Goal: Find specific page/section: Find specific page/section

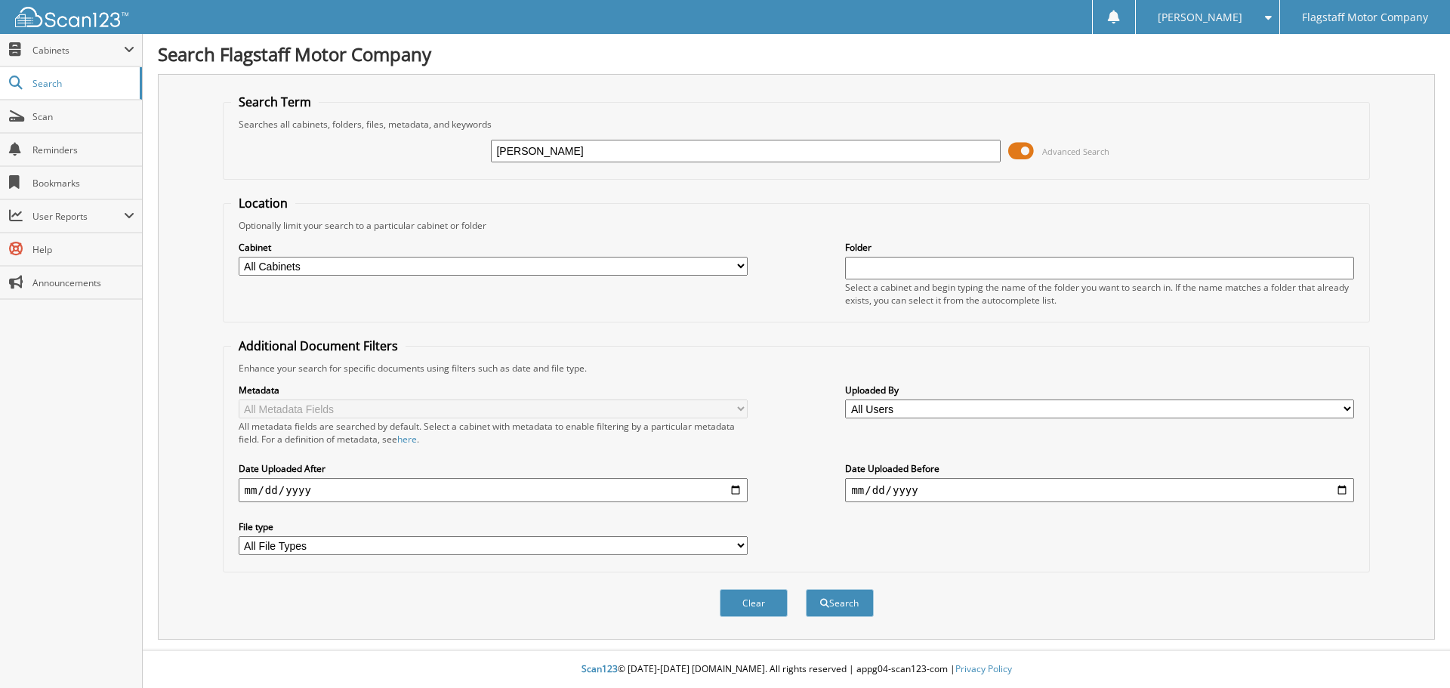
type input "[PERSON_NAME]"
click at [320, 258] on select "All Cabinets ACCOUNTS PAYABLE ACCOUNTS RECEIVABLE ADVERTISING BRADY MARTZ CAR D…" at bounding box center [493, 266] width 509 height 19
select select "16195"
click at [239, 257] on select "All Cabinets ACCOUNTS PAYABLE ACCOUNTS RECEIVABLE ADVERTISING BRADY MARTZ CAR D…" at bounding box center [493, 266] width 509 height 19
click at [858, 613] on button "Search" at bounding box center [840, 603] width 68 height 28
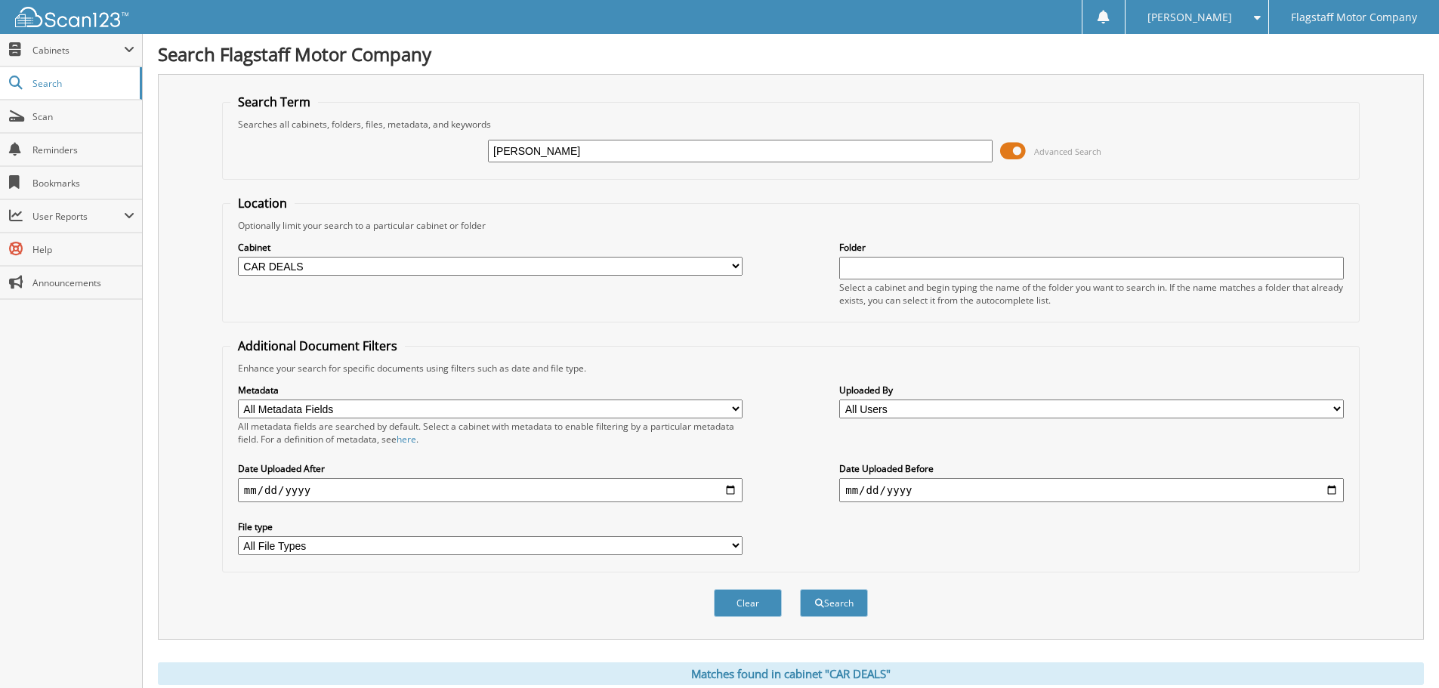
scroll to position [118, 0]
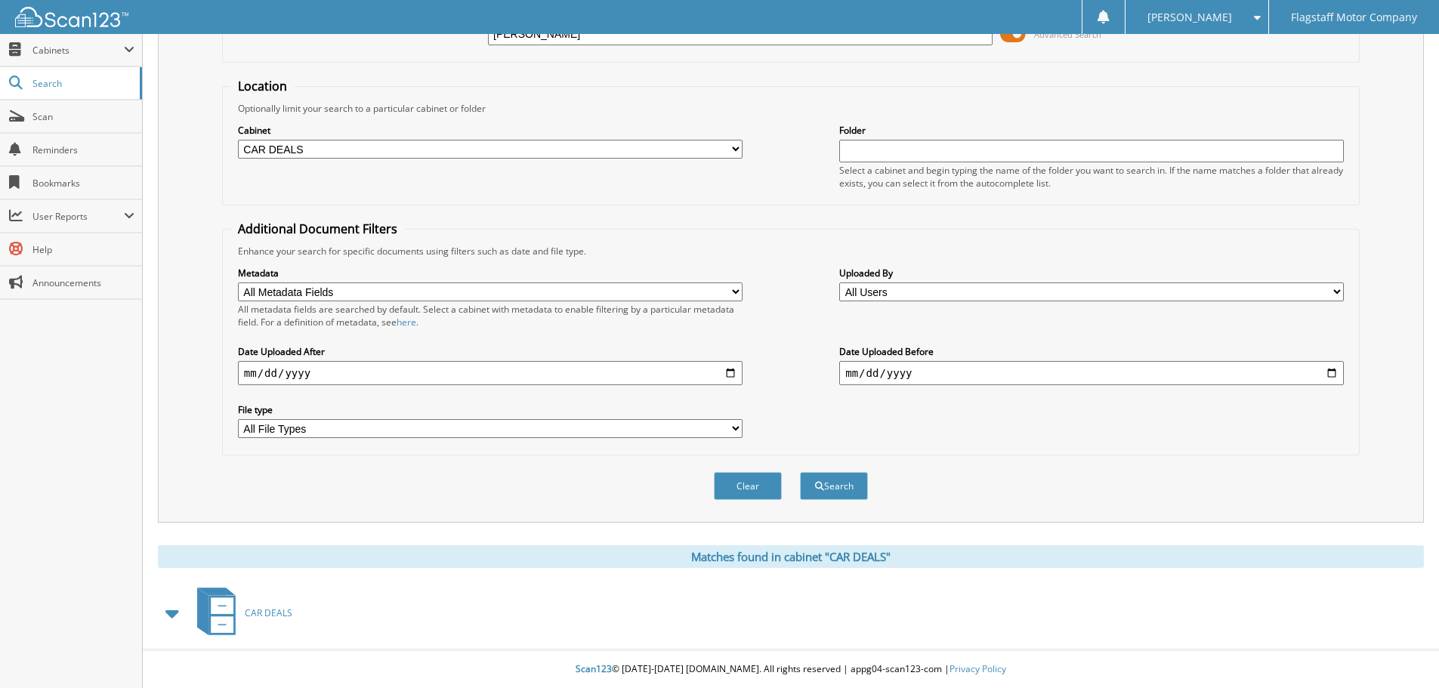
click at [274, 617] on span "CAR DEALS" at bounding box center [269, 613] width 48 height 13
